Goal: Task Accomplishment & Management: Manage account settings

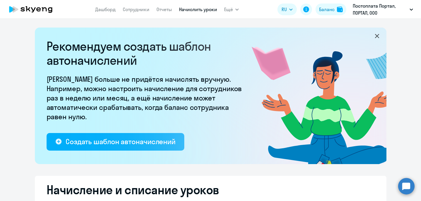
select select "10"
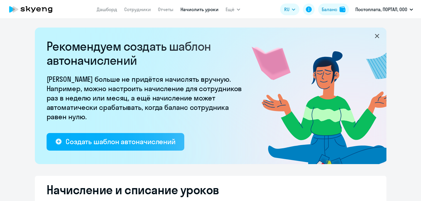
select select "10"
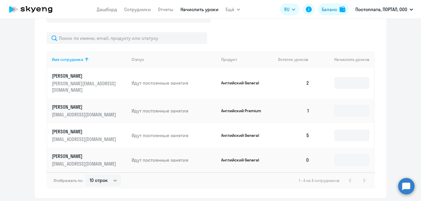
scroll to position [256, 0]
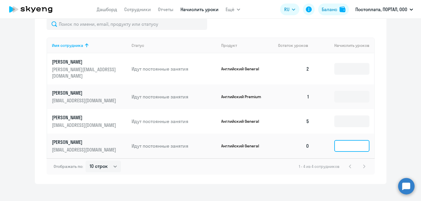
click at [351, 140] on input at bounding box center [352, 146] width 35 height 12
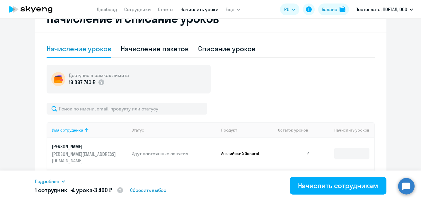
scroll to position [172, 0]
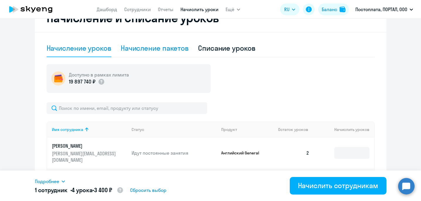
type input "4"
click at [164, 43] on div "Начисление пакетов" at bounding box center [155, 49] width 68 height 18
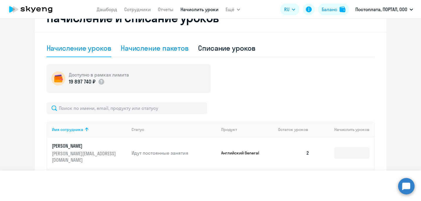
select select "10"
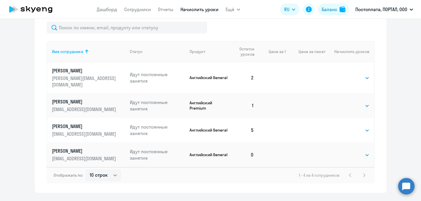
scroll to position [258, 0]
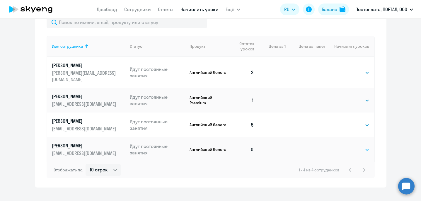
click at [368, 146] on select "Выбрать 4 8 16 32 64" at bounding box center [358, 149] width 24 height 7
select select "4"
click at [346, 146] on select "Выбрать 4 8 16 32 64" at bounding box center [358, 149] width 24 height 7
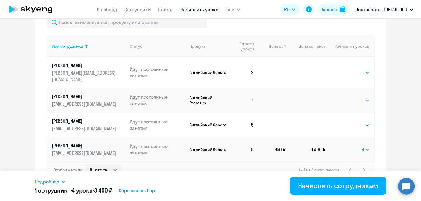
click at [363, 97] on select "Выбрать 4 8 16 32 64" at bounding box center [358, 100] width 24 height 7
select select "4"
click at [346, 97] on select "Выбрать 4 8 16 32 64" at bounding box center [358, 100] width 24 height 7
click at [362, 69] on select "Выбрать 4 8 16 32 64" at bounding box center [358, 72] width 24 height 7
select select "4"
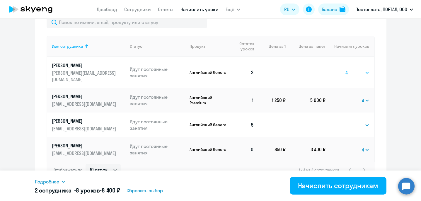
click at [346, 69] on select "Выбрать 4 8 16 32 64" at bounding box center [358, 72] width 24 height 7
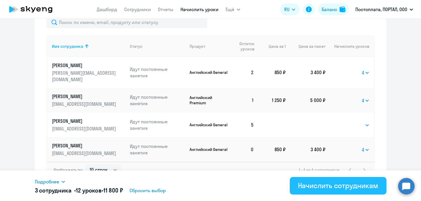
click at [318, 186] on div "Начислить сотрудникам" at bounding box center [338, 185] width 80 height 9
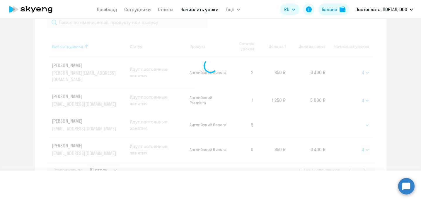
select select
